Goal: Information Seeking & Learning: Learn about a topic

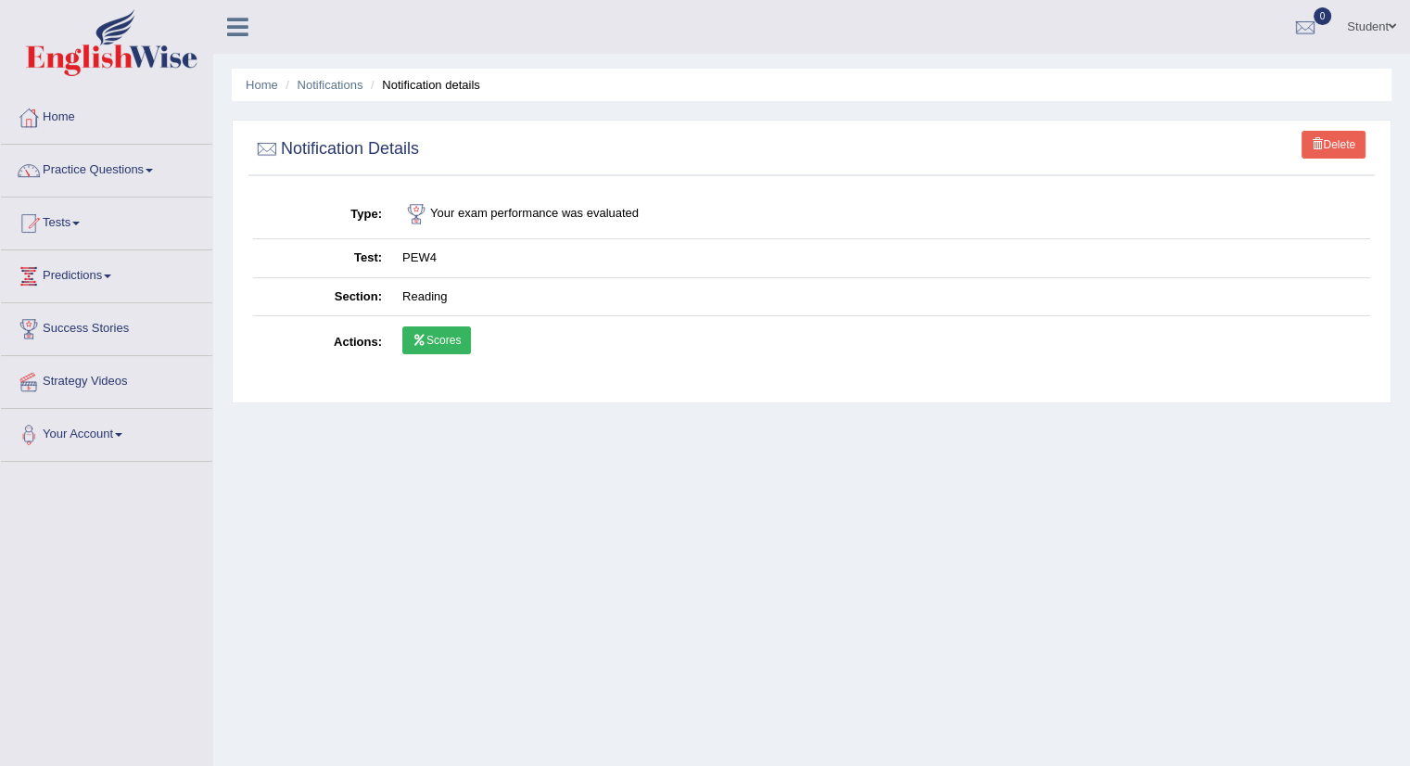
click at [421, 335] on icon at bounding box center [420, 340] width 14 height 11
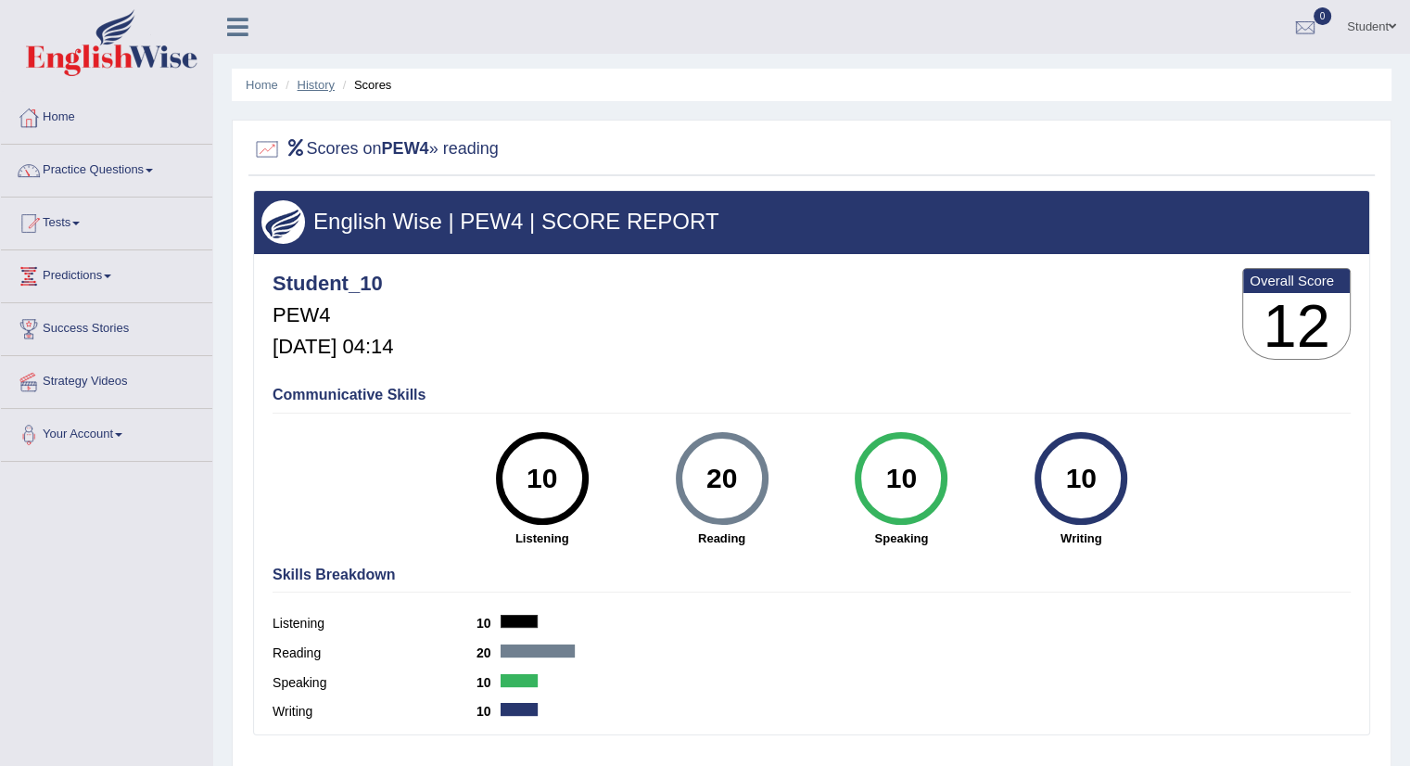
click at [318, 84] on link "History" at bounding box center [316, 85] width 37 height 14
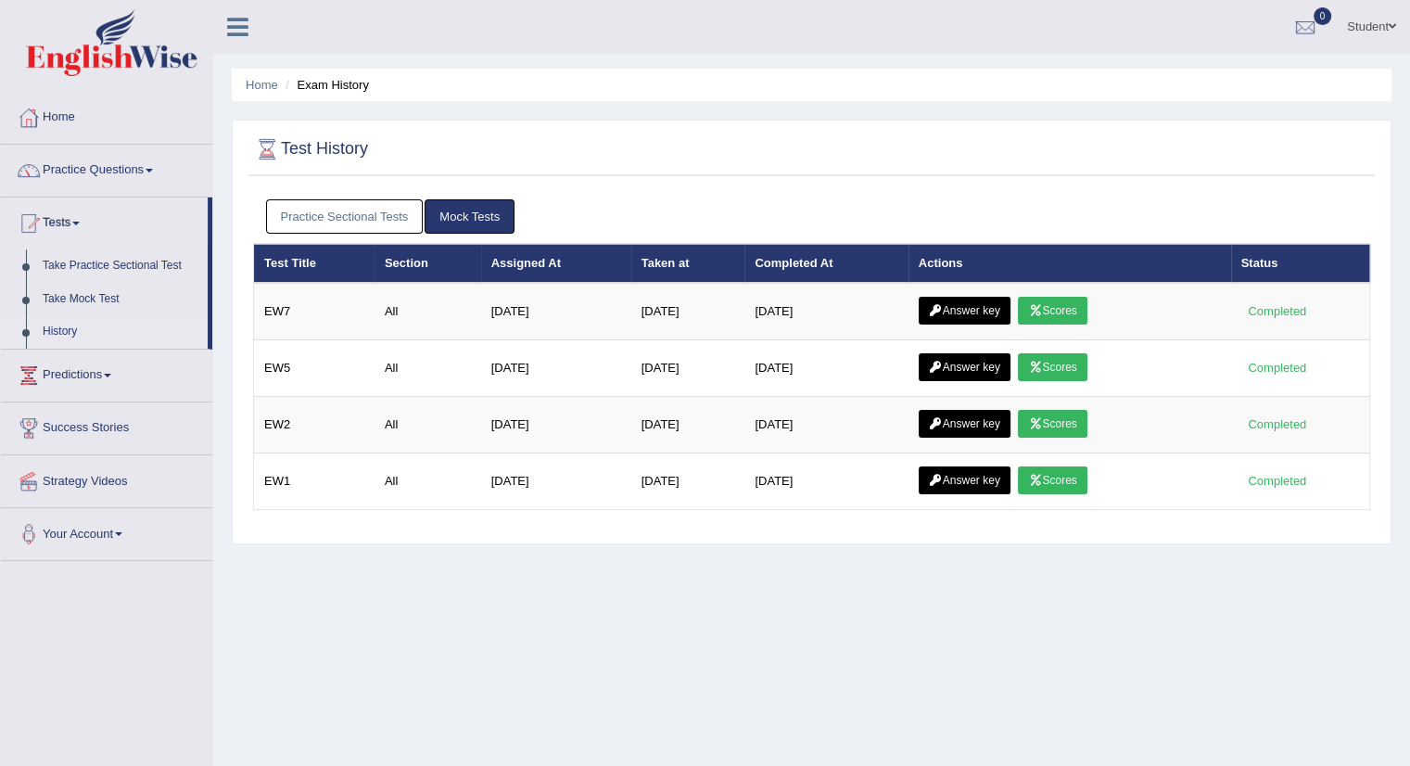
click at [334, 218] on link "Practice Sectional Tests" at bounding box center [345, 216] width 158 height 34
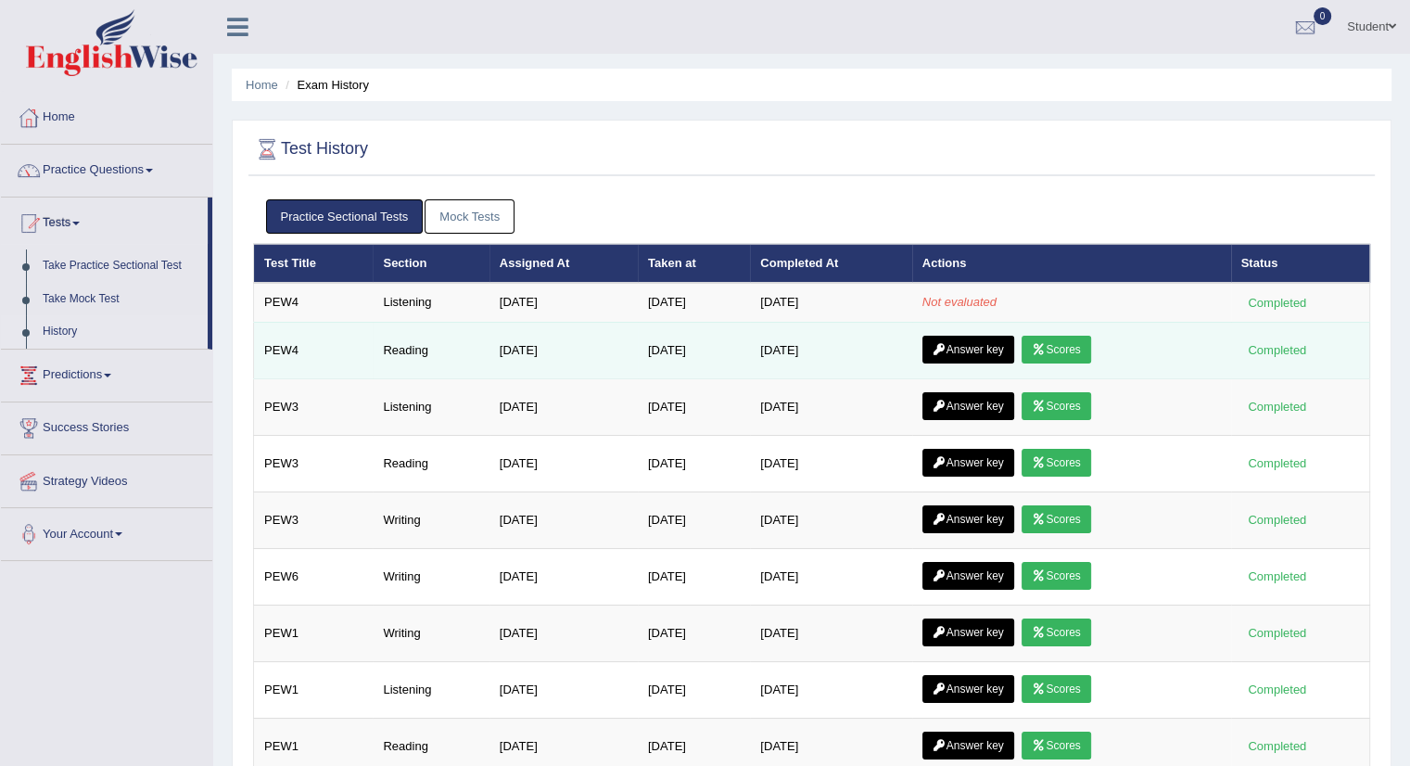
click at [972, 348] on link "Answer key" at bounding box center [969, 350] width 92 height 28
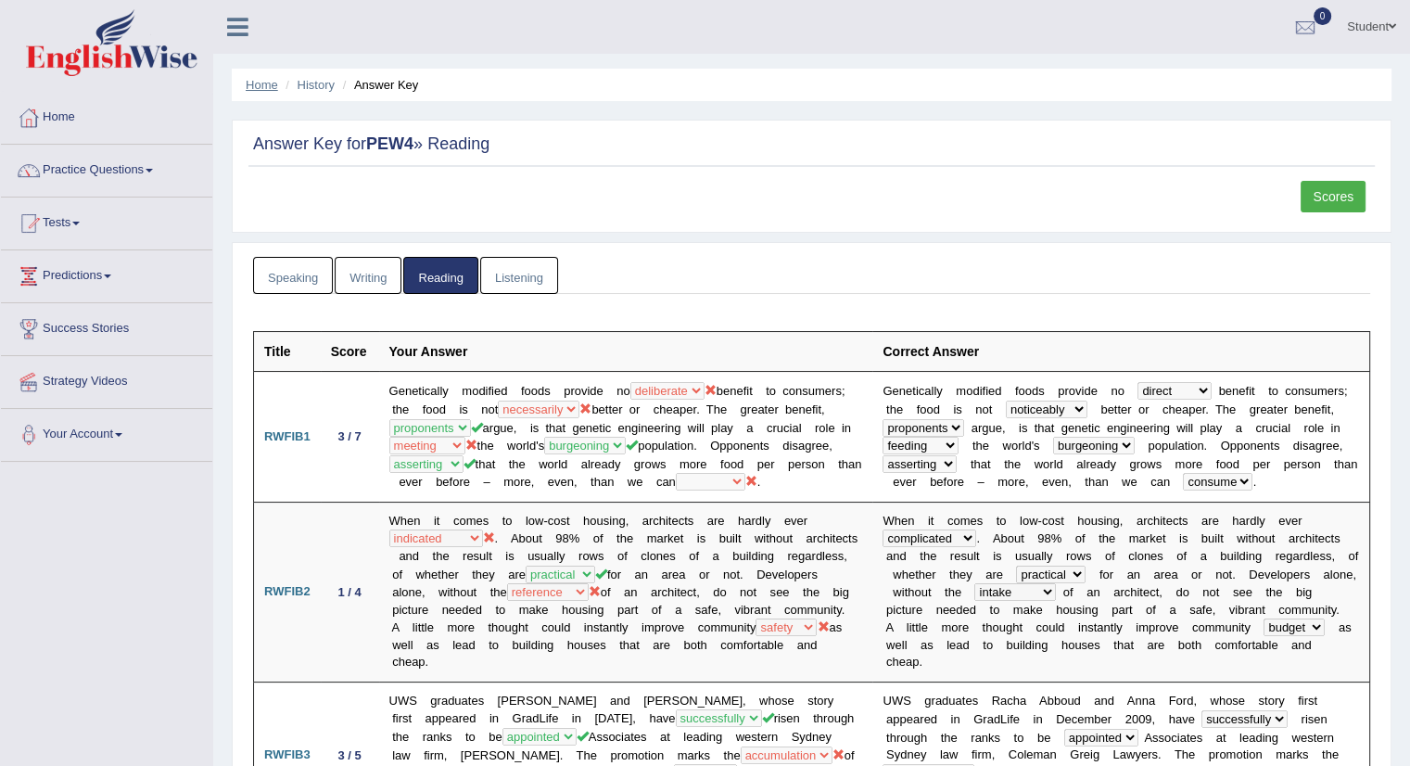
click at [262, 83] on link "Home" at bounding box center [262, 85] width 32 height 14
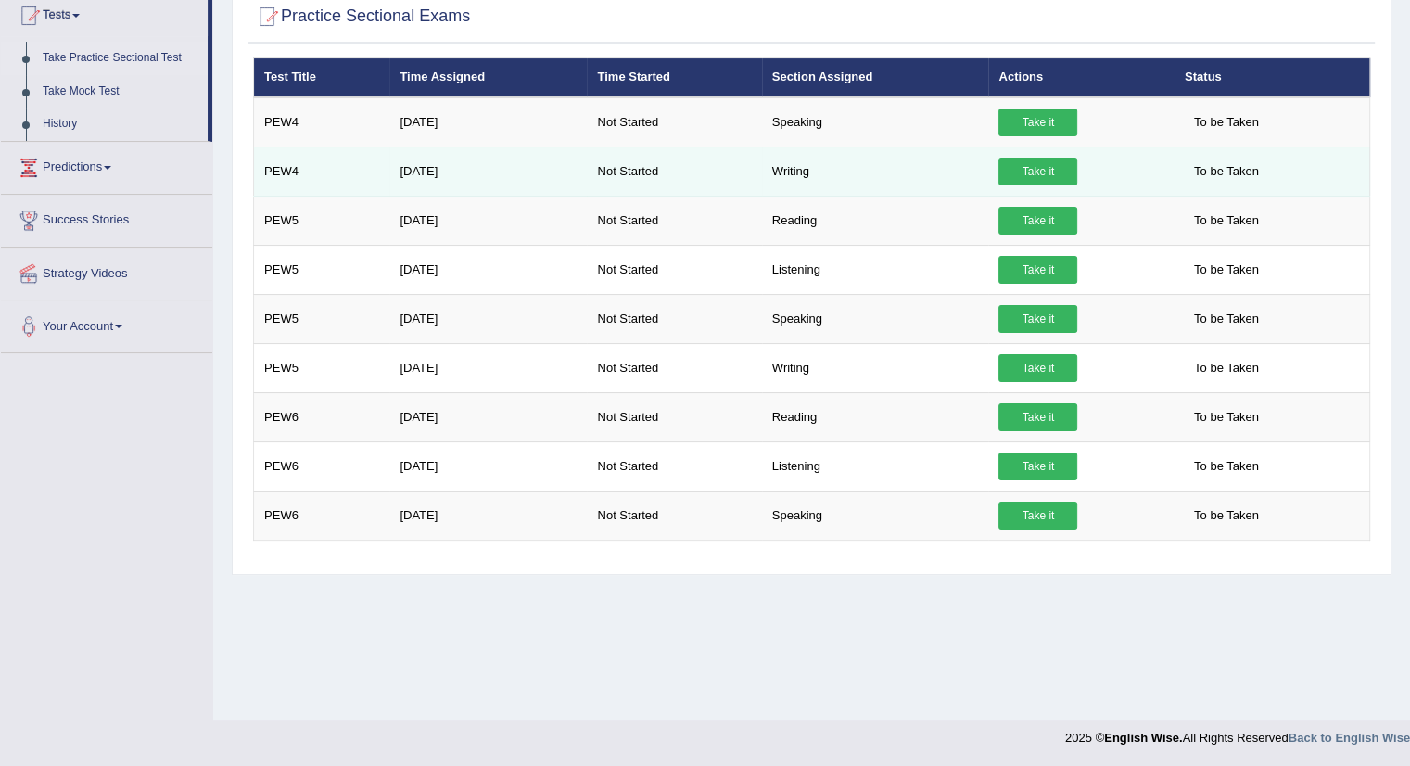
click at [1026, 173] on link "Take it" at bounding box center [1038, 172] width 79 height 28
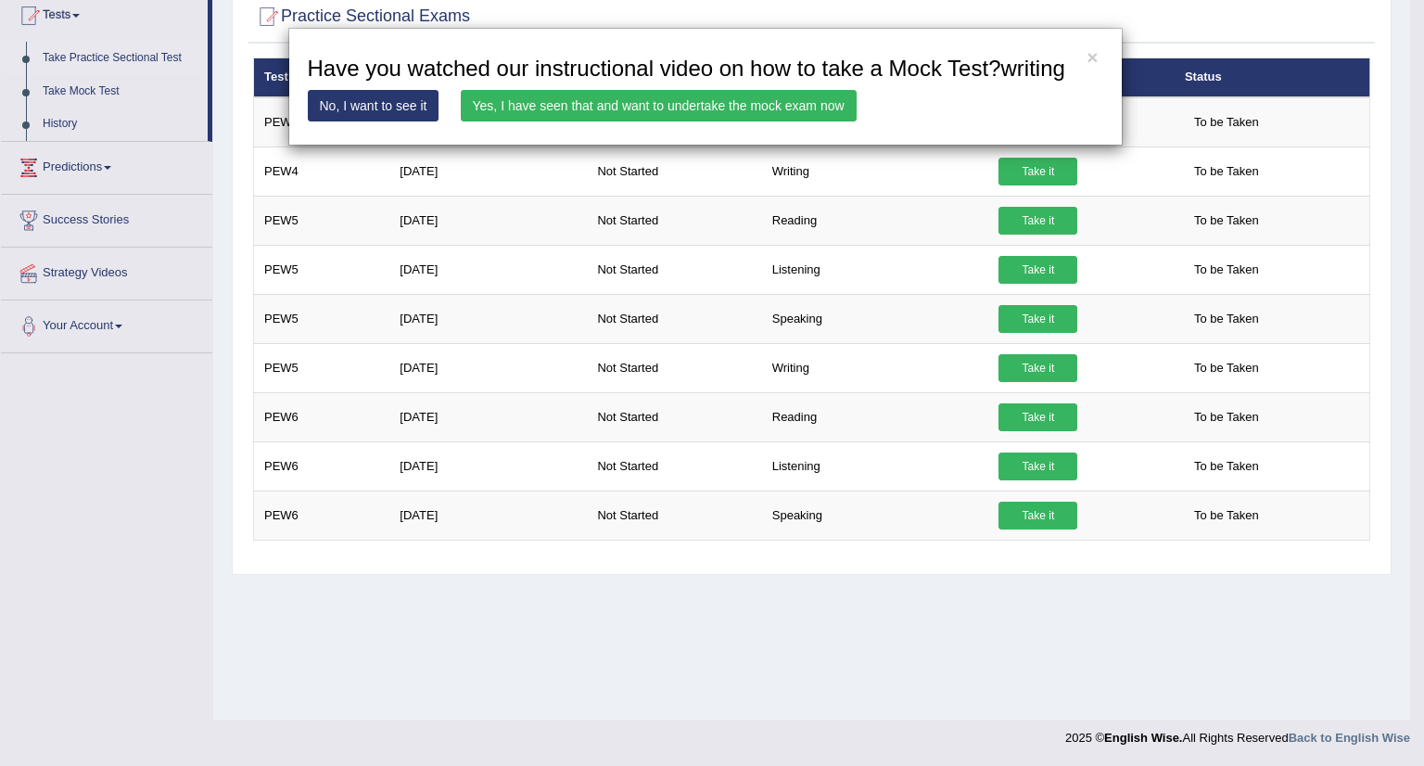
click at [754, 104] on link "Yes, I have seen that and want to undertake the mock exam now" at bounding box center [659, 106] width 396 height 32
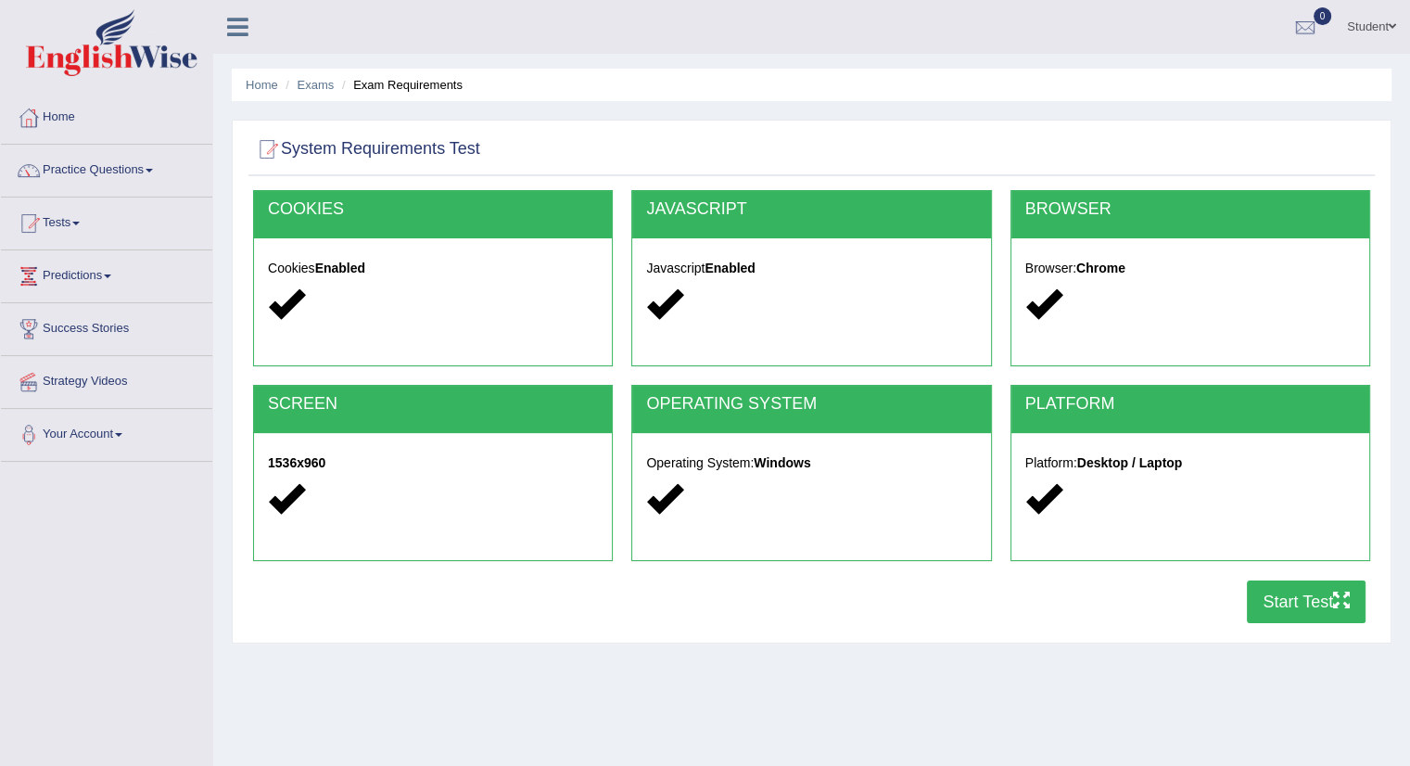
click at [1287, 606] on button "Start Test" at bounding box center [1306, 602] width 119 height 43
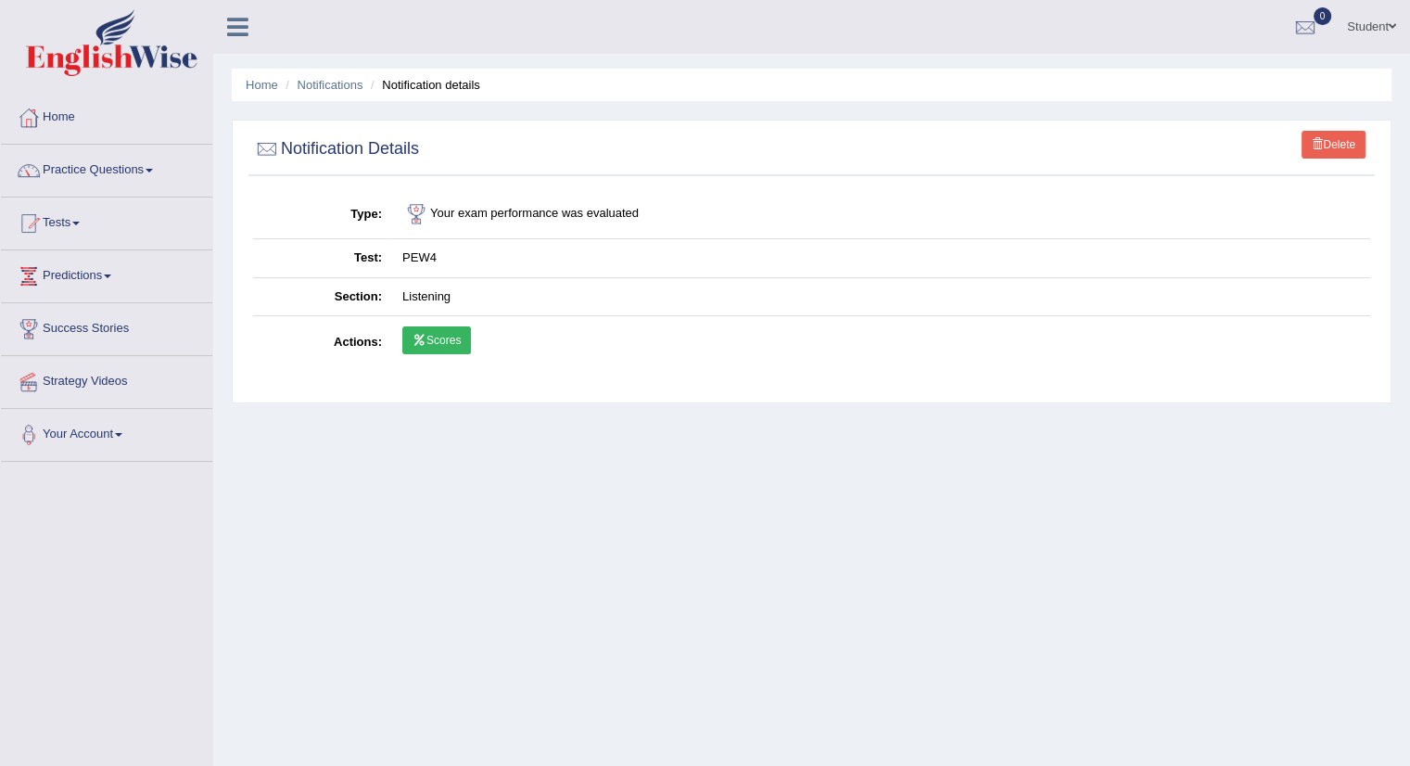
click at [432, 342] on link "Scores" at bounding box center [436, 340] width 69 height 28
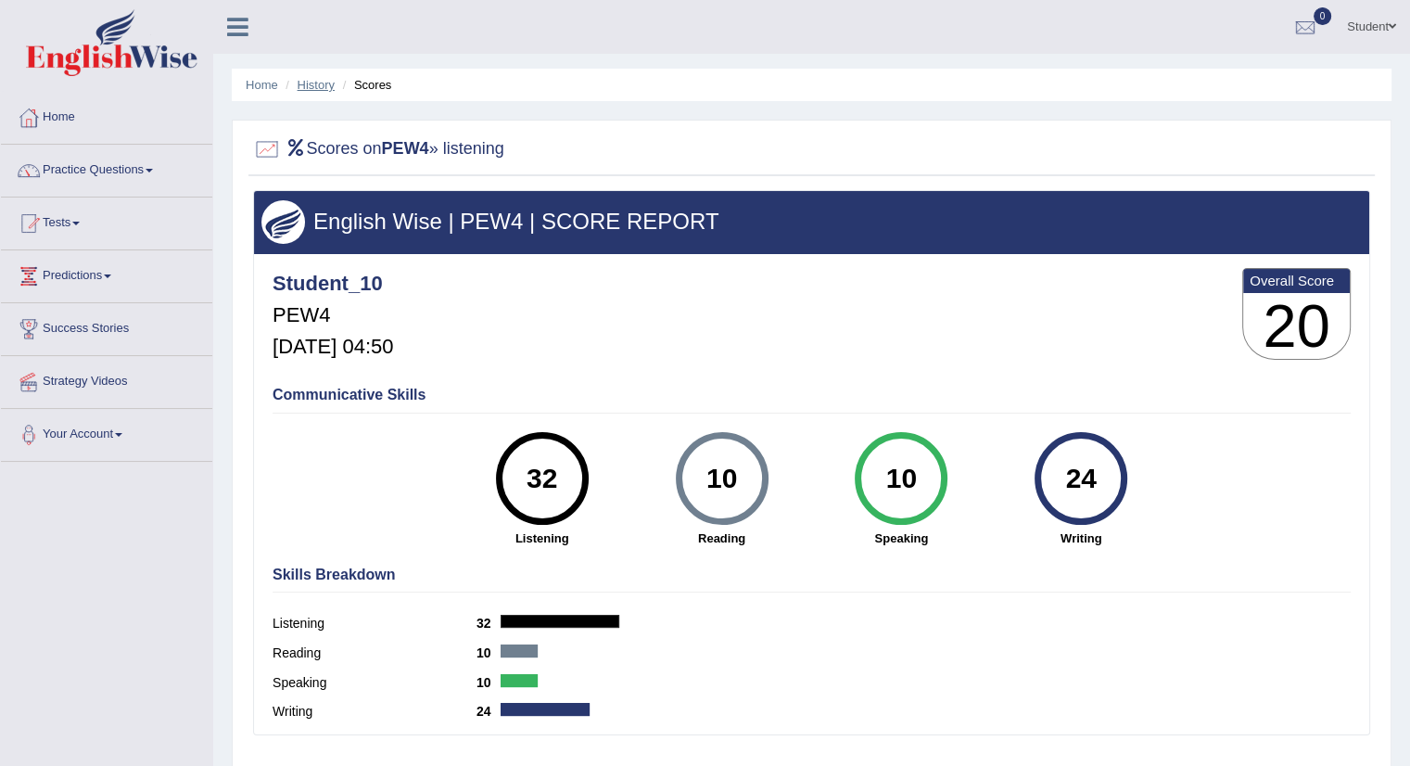
click at [323, 83] on link "History" at bounding box center [316, 85] width 37 height 14
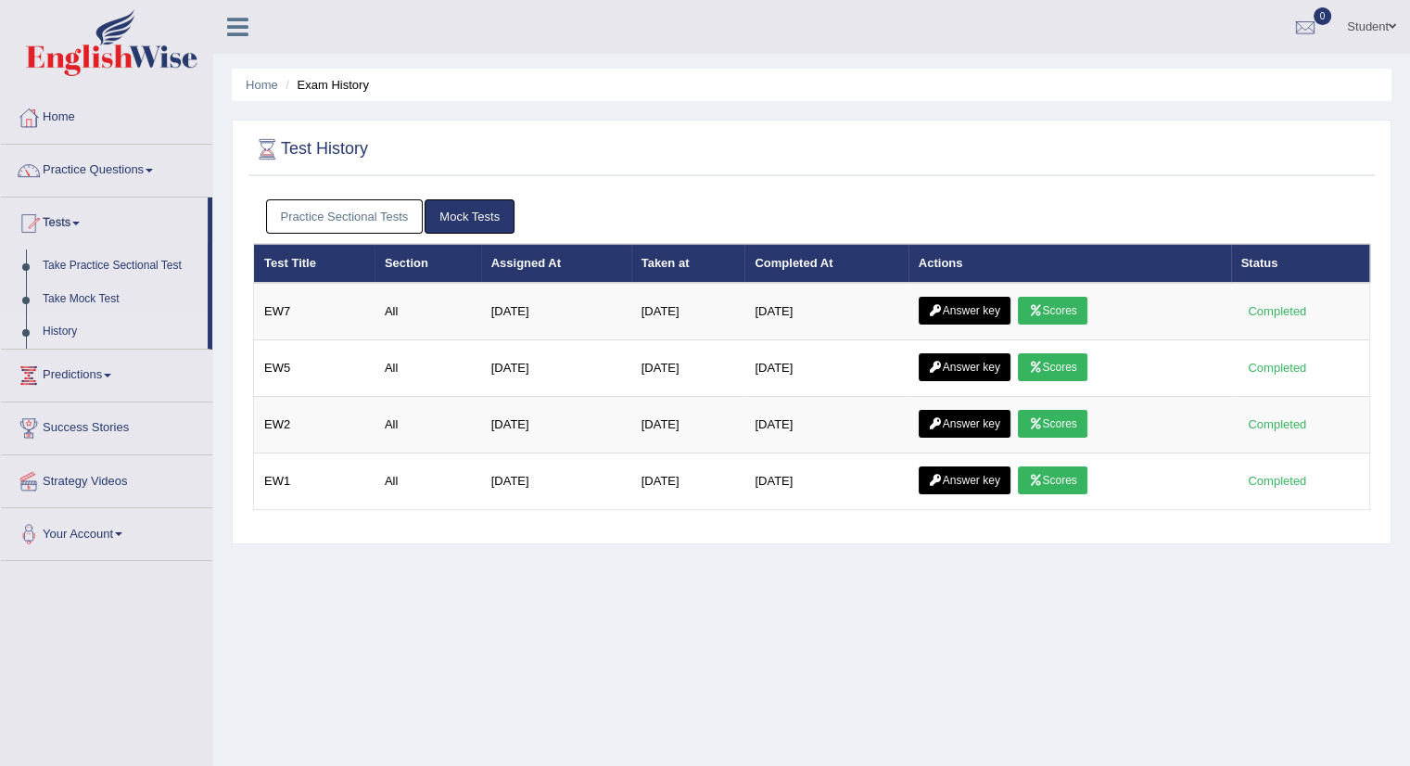
click at [368, 220] on link "Practice Sectional Tests" at bounding box center [345, 216] width 158 height 34
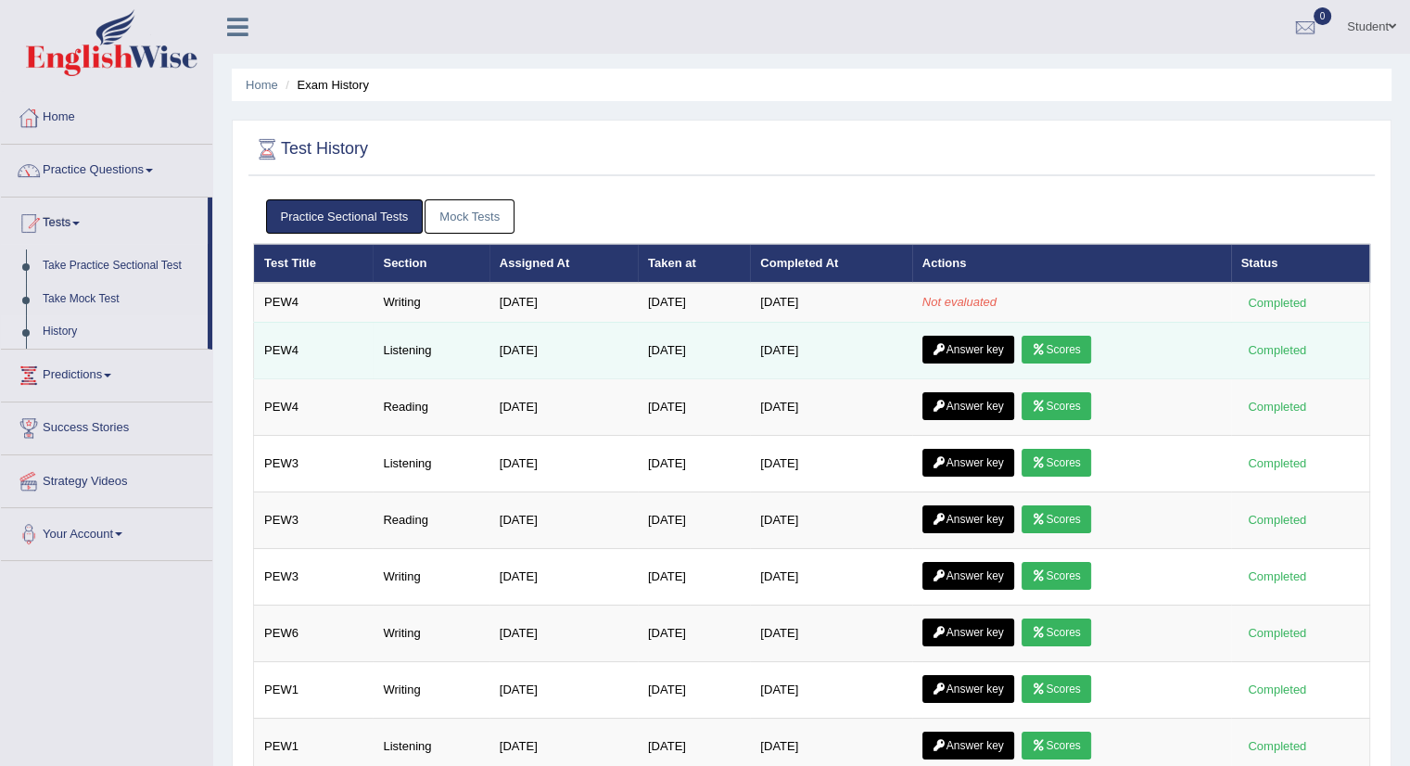
click at [983, 351] on link "Answer key" at bounding box center [969, 350] width 92 height 28
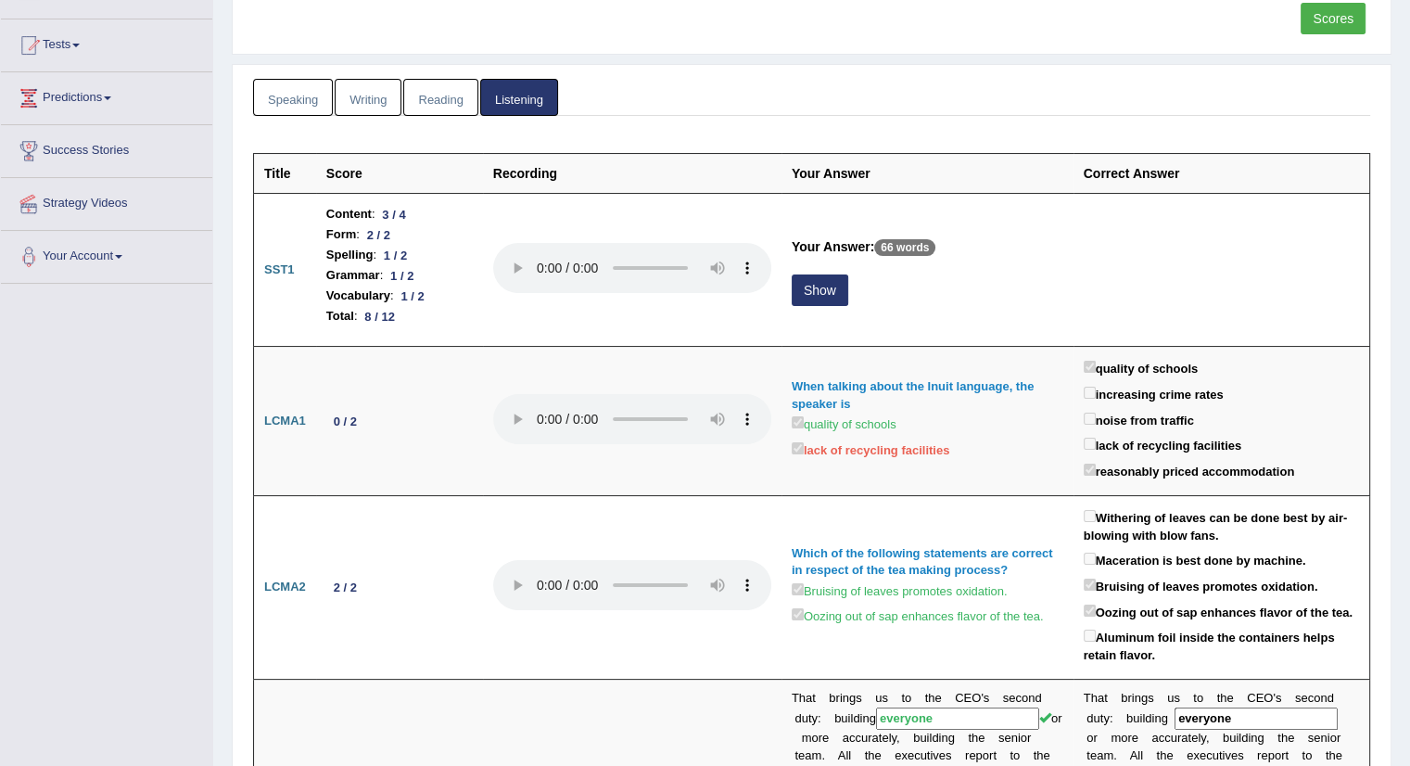
scroll to position [210, 0]
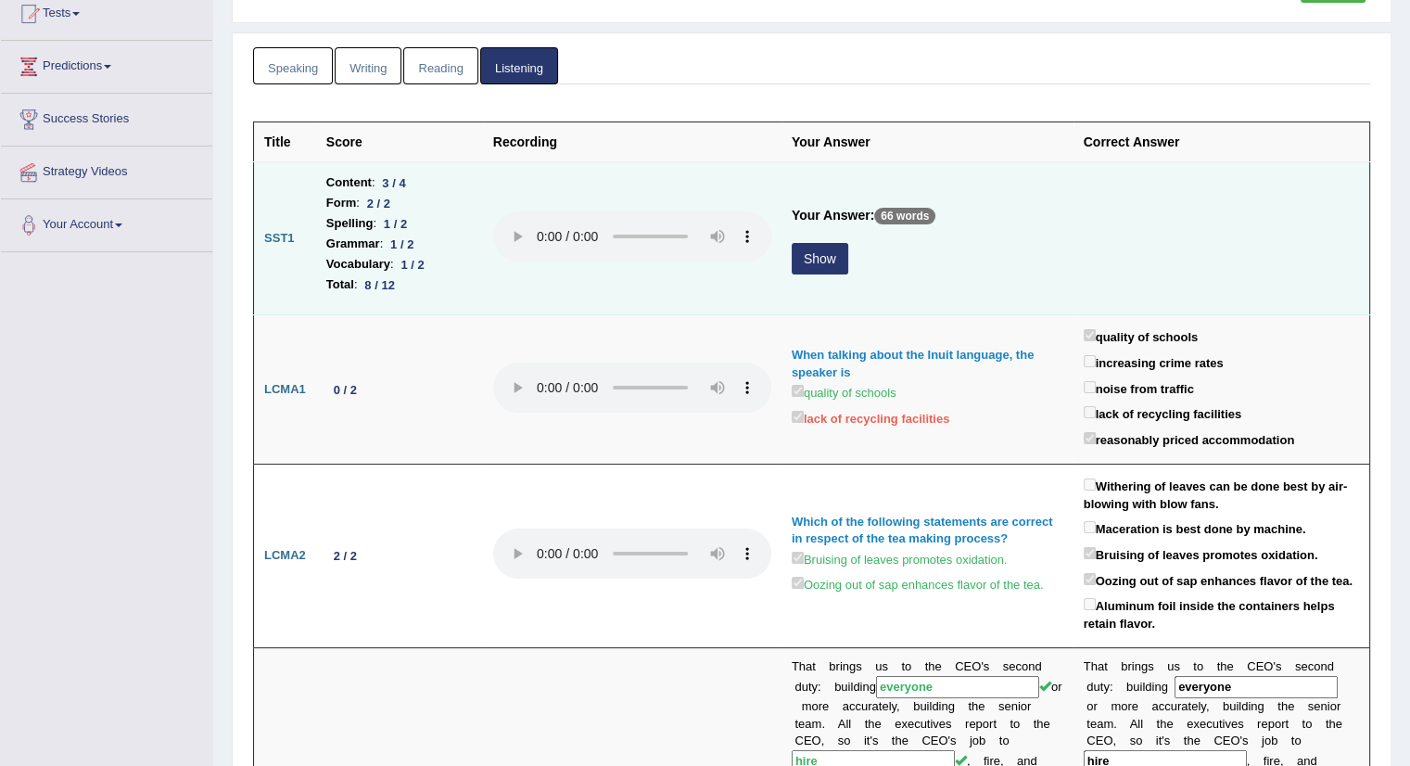
click at [827, 259] on button "Show" at bounding box center [820, 259] width 57 height 32
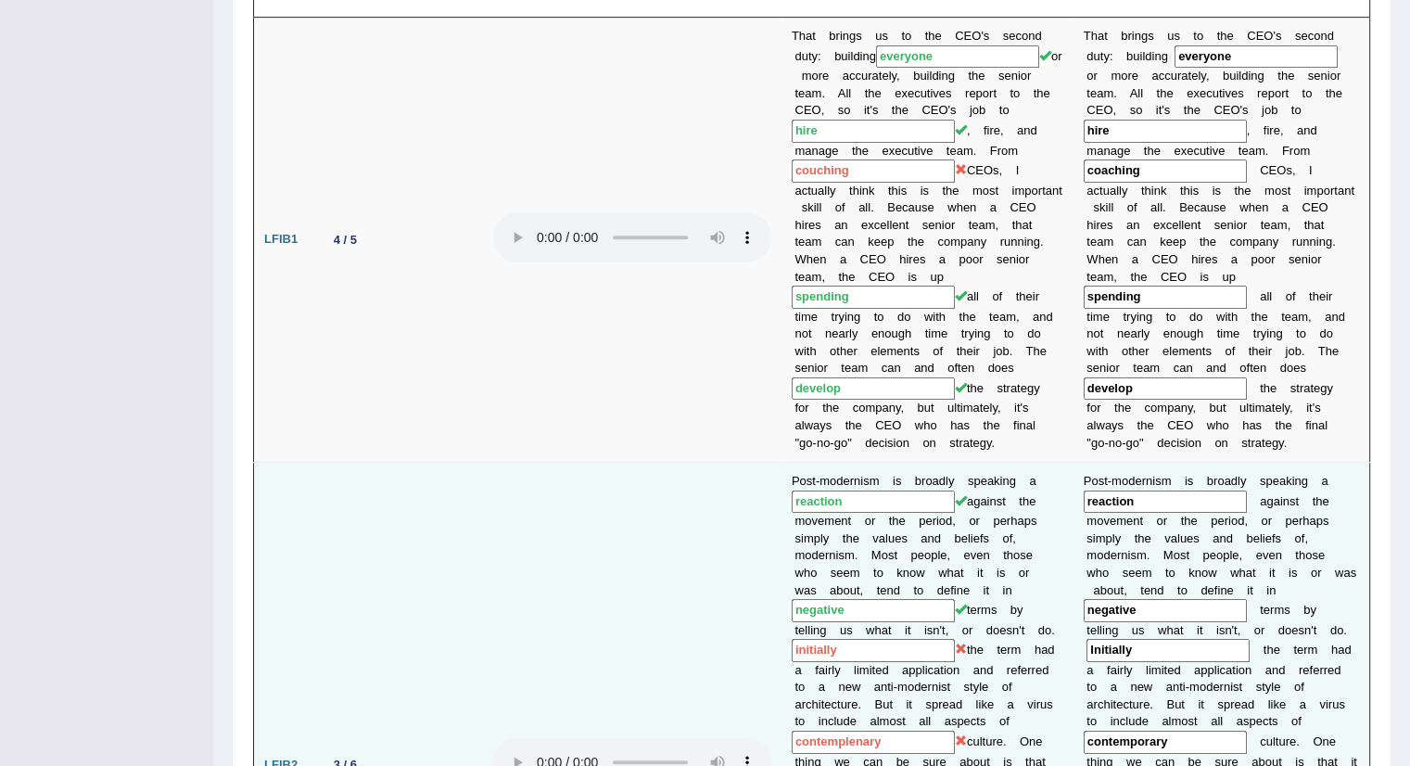
scroll to position [975, 0]
